Goal: Task Accomplishment & Management: Use online tool/utility

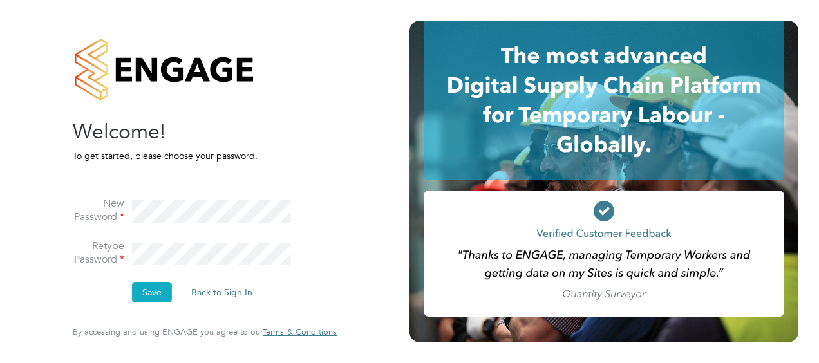
click at [148, 286] on button "Save" at bounding box center [152, 292] width 40 height 21
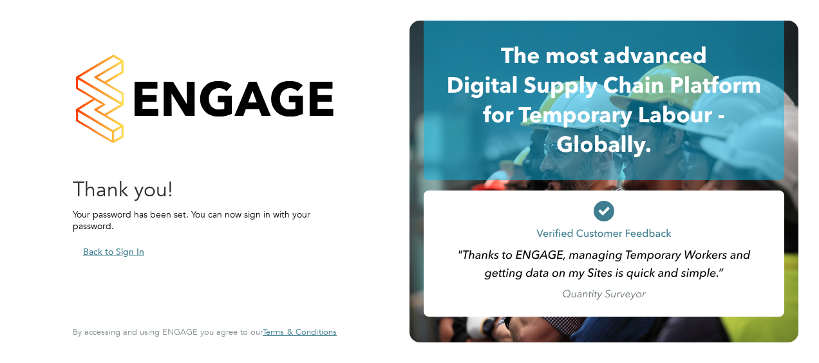
click at [126, 254] on button "Back to Sign In" at bounding box center [114, 252] width 82 height 21
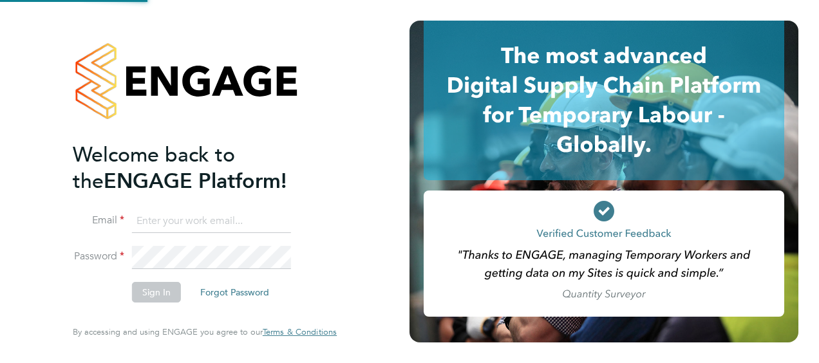
type input "william.norris@vistry.co.uk"
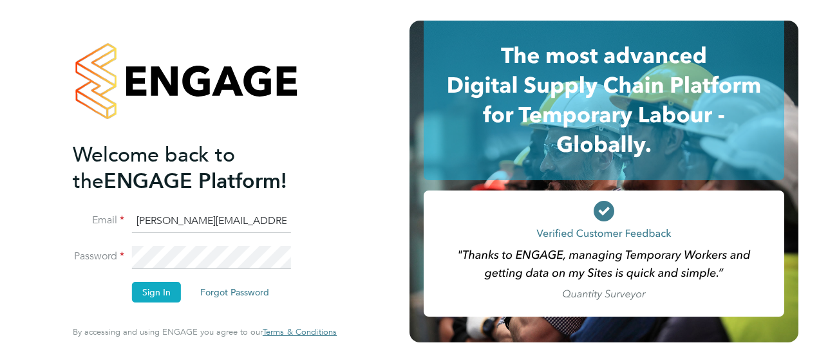
click at [171, 289] on button "Sign In" at bounding box center [156, 292] width 49 height 21
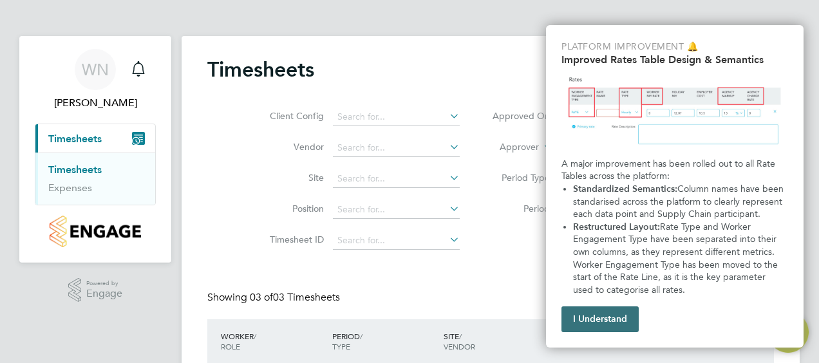
click at [602, 319] on button "I Understand" at bounding box center [600, 320] width 77 height 26
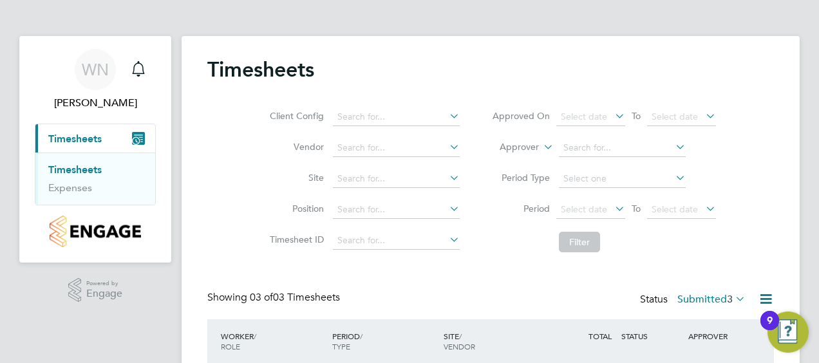
drag, startPoint x: 805, startPoint y: 0, endPoint x: 551, endPoint y: 39, distance: 256.7
click at [551, 39] on div "Timesheets Client Config Vendor Site Position Timesheet ID Approved On Select d…" at bounding box center [491, 282] width 618 height 493
drag, startPoint x: 785, startPoint y: 0, endPoint x: 512, endPoint y: 26, distance: 273.7
click at [512, 26] on app-barbie "Timesheets Client Config Vendor Site Position Timesheet ID Approved On Select d…" at bounding box center [491, 264] width 618 height 529
click at [84, 168] on link "Timesheets" at bounding box center [74, 170] width 53 height 12
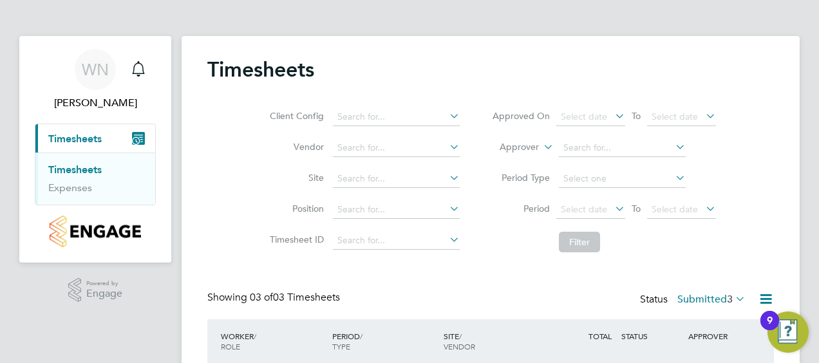
click at [88, 138] on span "Timesheets" at bounding box center [74, 139] width 53 height 12
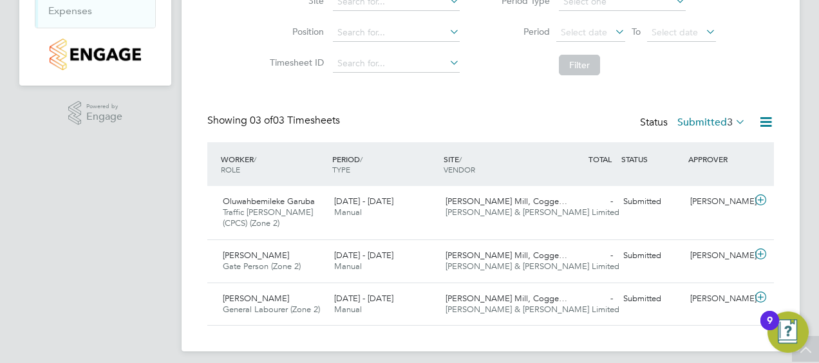
scroll to position [186, 0]
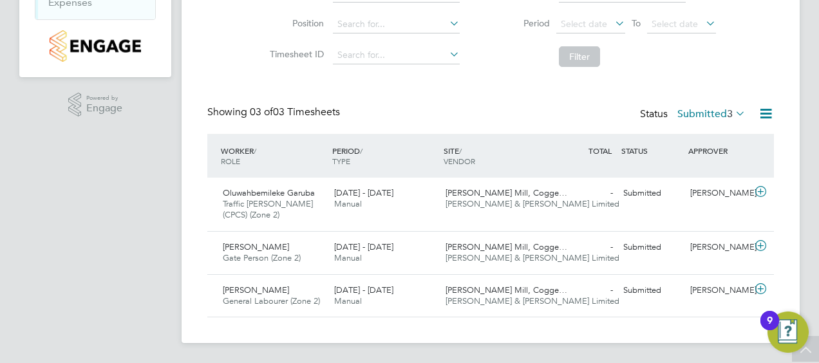
click at [786, 325] on img "Open Resource Center, 9 new notifications" at bounding box center [788, 332] width 41 height 41
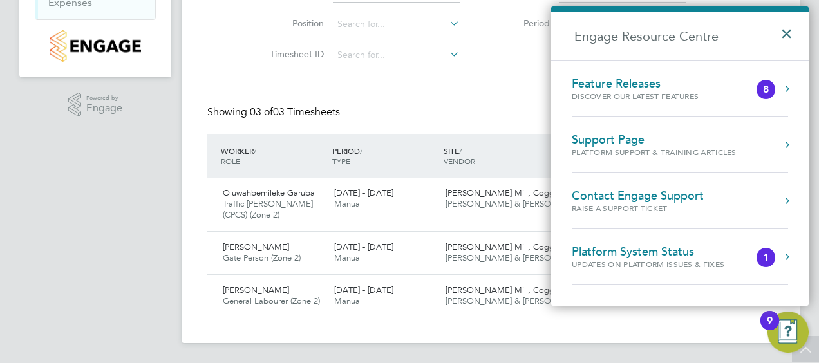
click at [787, 33] on button "×" at bounding box center [790, 29] width 19 height 28
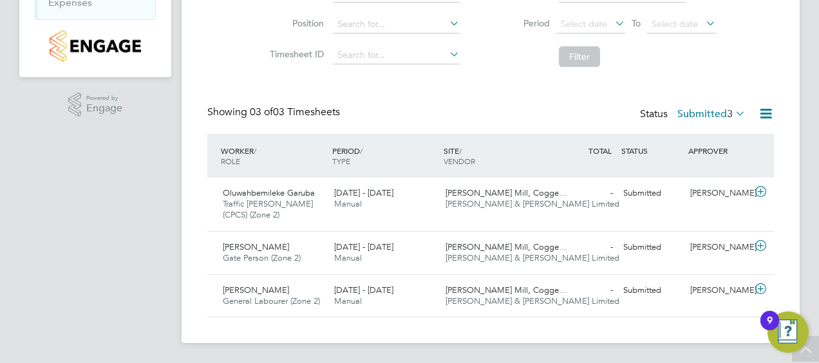
scroll to position [0, 0]
